Goal: Task Accomplishment & Management: Use online tool/utility

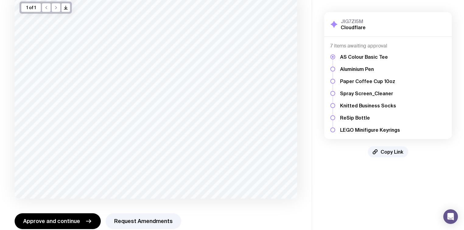
scroll to position [57, 0]
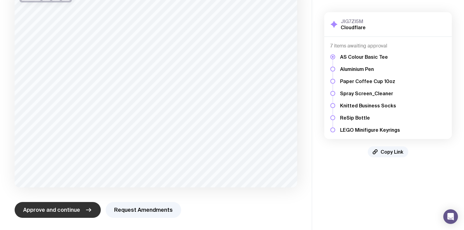
click at [73, 209] on span "Approve and continue" at bounding box center [51, 210] width 57 height 7
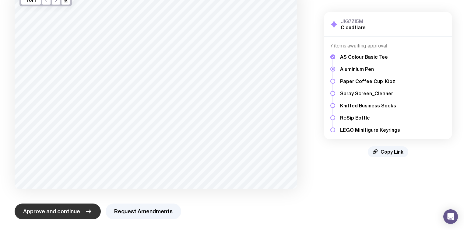
scroll to position [54, 0]
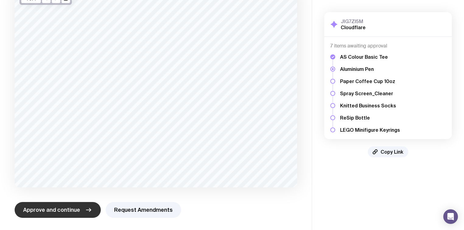
click at [68, 211] on span "Approve and continue" at bounding box center [51, 210] width 57 height 7
click at [77, 209] on span "Approve and continue" at bounding box center [51, 210] width 57 height 7
click at [68, 208] on span "Approve and continue" at bounding box center [51, 210] width 57 height 7
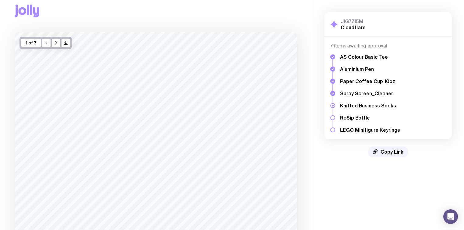
scroll to position [0, 0]
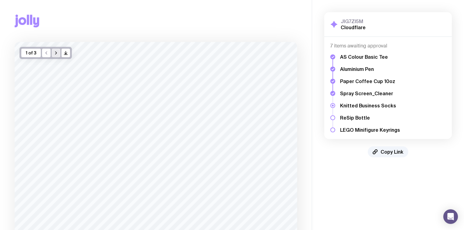
click at [57, 54] on icon "button" at bounding box center [56, 53] width 5 height 5
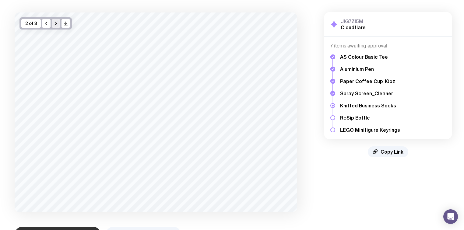
scroll to position [5, 0]
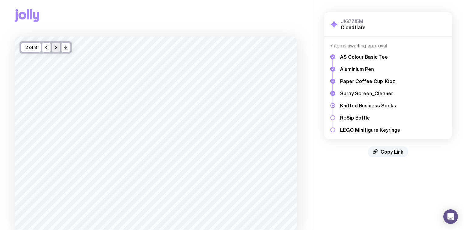
click at [57, 48] on icon "button" at bounding box center [56, 47] width 5 height 5
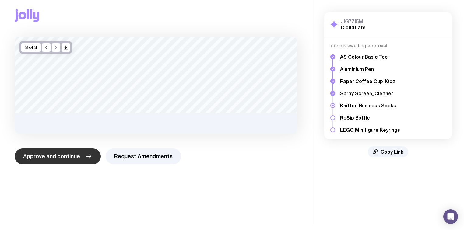
scroll to position [0, 0]
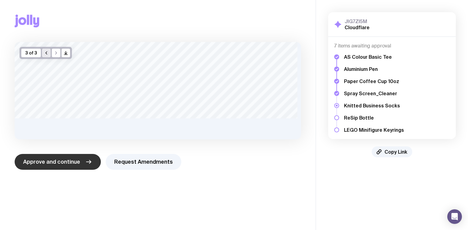
click at [46, 53] on icon "button" at bounding box center [46, 53] width 5 height 5
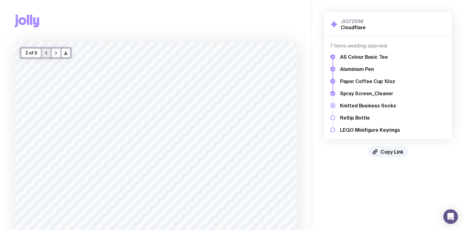
click at [46, 53] on icon "button" at bounding box center [46, 53] width 5 height 5
click at [56, 55] on icon "button" at bounding box center [56, 53] width 5 height 5
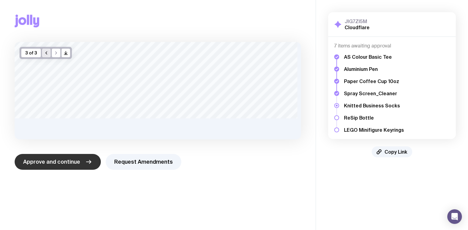
click at [48, 54] on icon "button" at bounding box center [46, 53] width 5 height 5
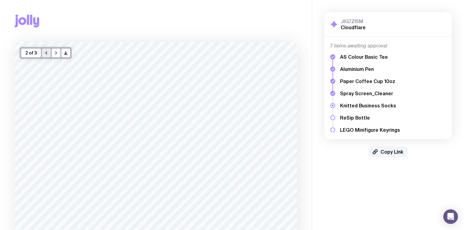
click at [48, 54] on icon "button" at bounding box center [46, 53] width 5 height 5
click at [55, 52] on icon "button" at bounding box center [56, 53] width 5 height 5
click at [48, 51] on icon "button" at bounding box center [46, 53] width 5 height 5
click at [54, 55] on icon "button" at bounding box center [56, 53] width 5 height 5
click at [56, 55] on icon "button" at bounding box center [56, 53] width 5 height 5
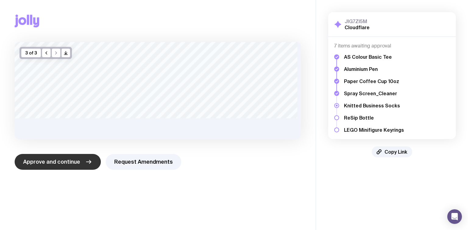
click at [65, 164] on span "Approve and continue" at bounding box center [51, 161] width 57 height 7
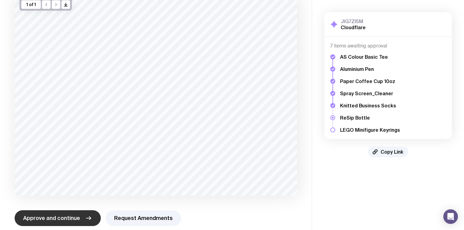
scroll to position [57, 0]
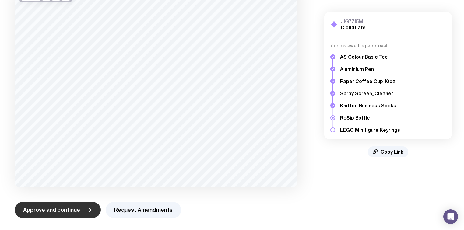
click at [58, 211] on span "Approve and continue" at bounding box center [51, 210] width 57 height 7
click at [48, 211] on span "Approve and continue" at bounding box center [51, 210] width 57 height 7
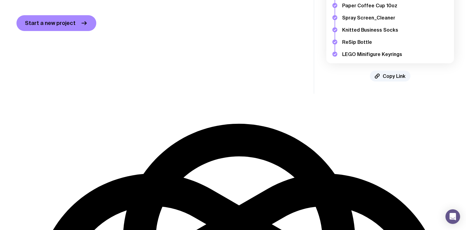
scroll to position [0, 0]
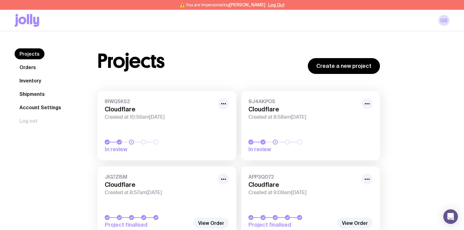
click at [30, 80] on link "Inventory" at bounding box center [30, 80] width 31 height 11
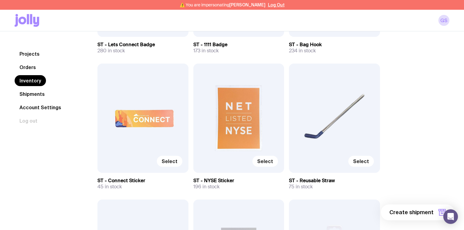
scroll to position [3413, 0]
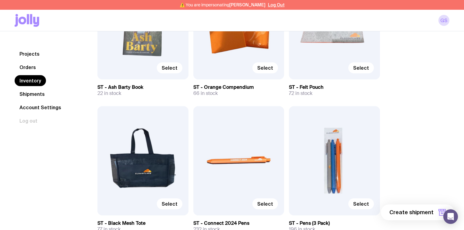
drag, startPoint x: 466, startPoint y: 204, endPoint x: 452, endPoint y: 174, distance: 32.3
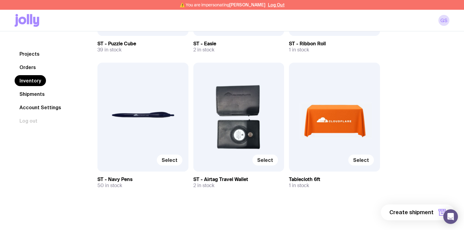
scroll to position [3561, 0]
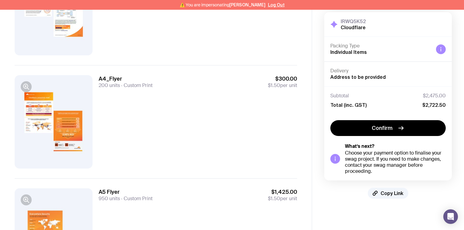
scroll to position [103, 0]
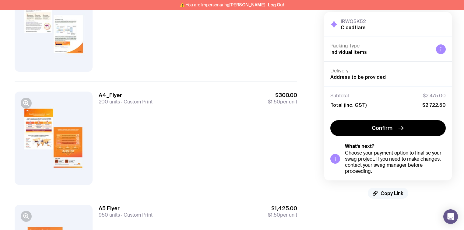
click at [388, 194] on span "Copy Link" at bounding box center [392, 193] width 23 height 6
click at [392, 193] on span "Copied!" at bounding box center [392, 193] width 18 height 6
